Goal: Information Seeking & Learning: Learn about a topic

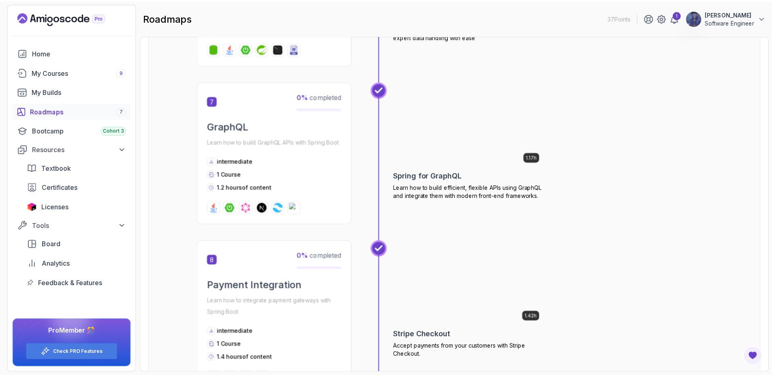
scroll to position [938, 0]
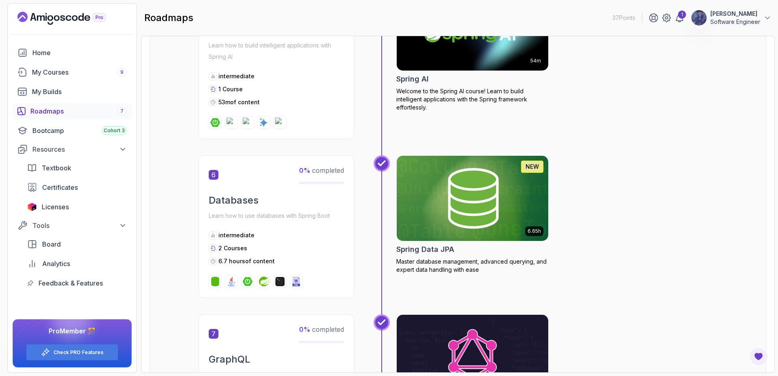
click at [458, 191] on img at bounding box center [472, 198] width 159 height 89
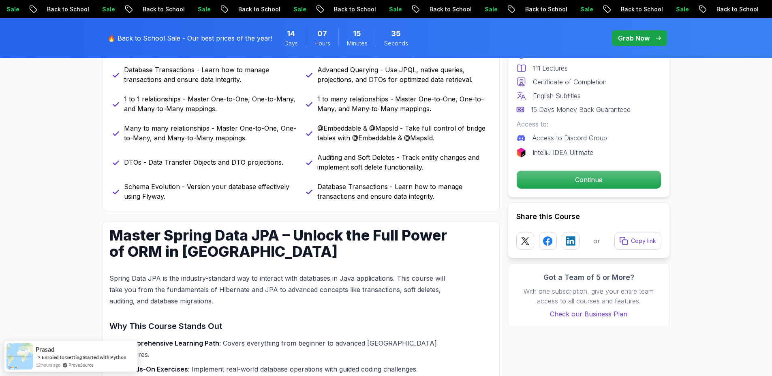
scroll to position [365, 0]
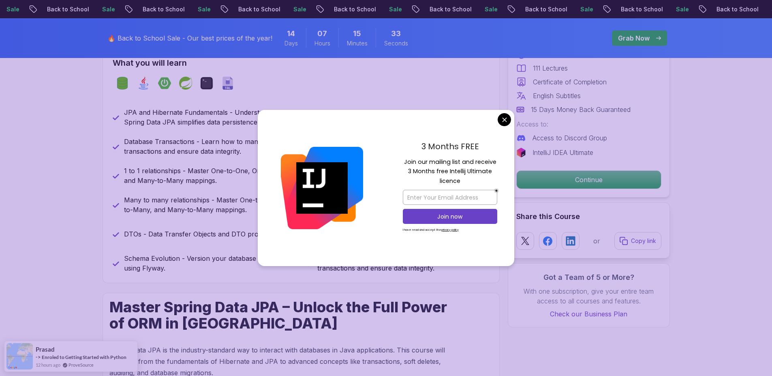
click at [510, 115] on div "3 Months FREE Join our mailing list and receive 3 Months free Intellij Ultimate…" at bounding box center [450, 188] width 128 height 156
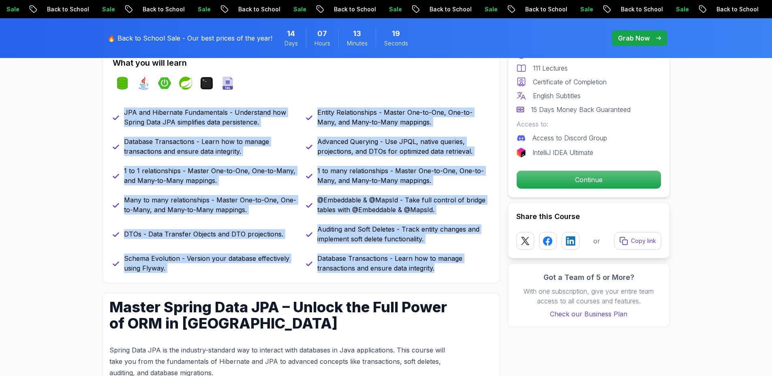
drag, startPoint x: 177, startPoint y: 138, endPoint x: 445, endPoint y: 273, distance: 300.7
click at [445, 273] on div "What you will learn spring-data-jpa java spring-boot spring terminal sql JPA an…" at bounding box center [301, 165] width 397 height 236
copy div "JPA and Hibernate Fundamentals - Understand how Spring Data JPA simplifies data…"
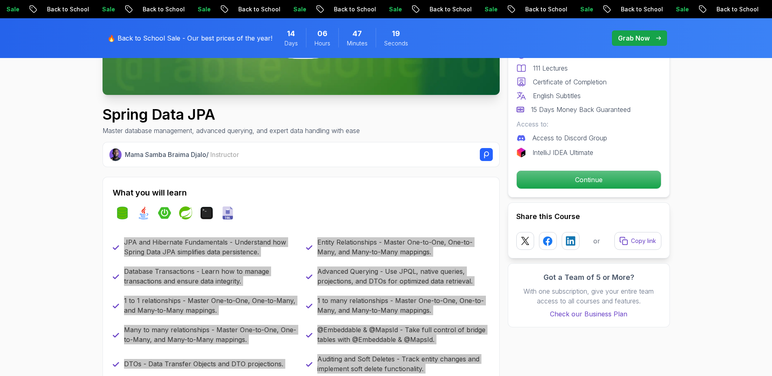
scroll to position [219, 0]
